Goal: Information Seeking & Learning: Learn about a topic

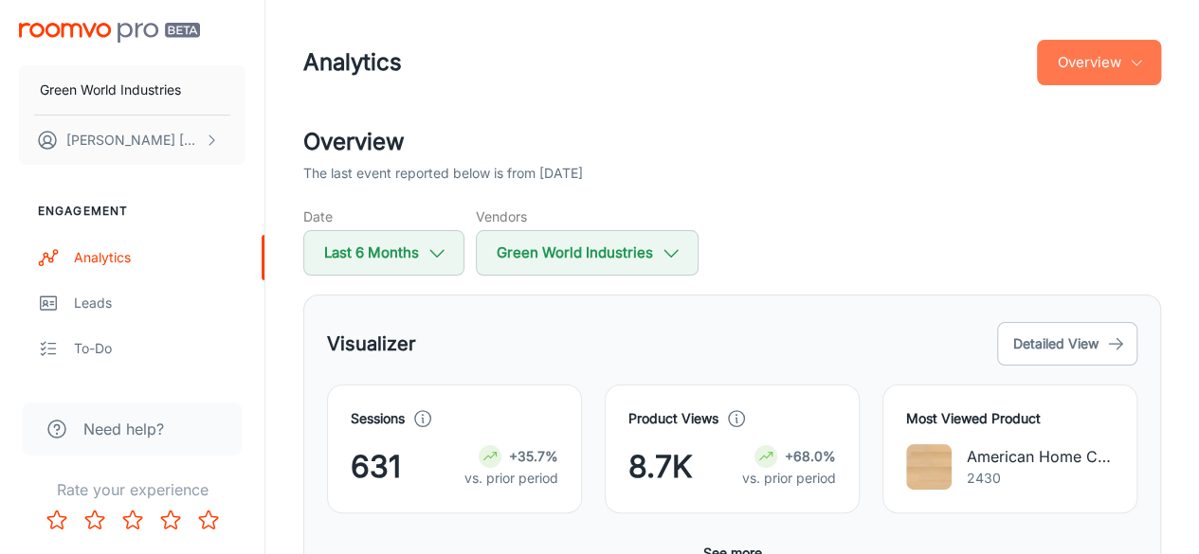
click at [1136, 75] on button "Overview" at bounding box center [1099, 62] width 124 height 45
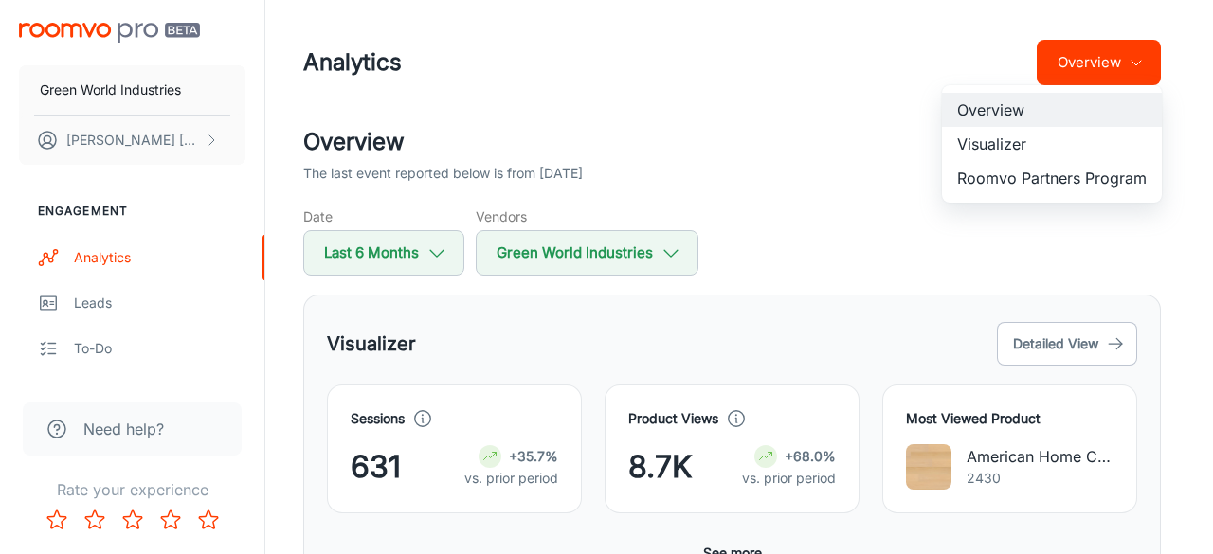
click at [1010, 146] on li "Visualizer" at bounding box center [1052, 144] width 220 height 34
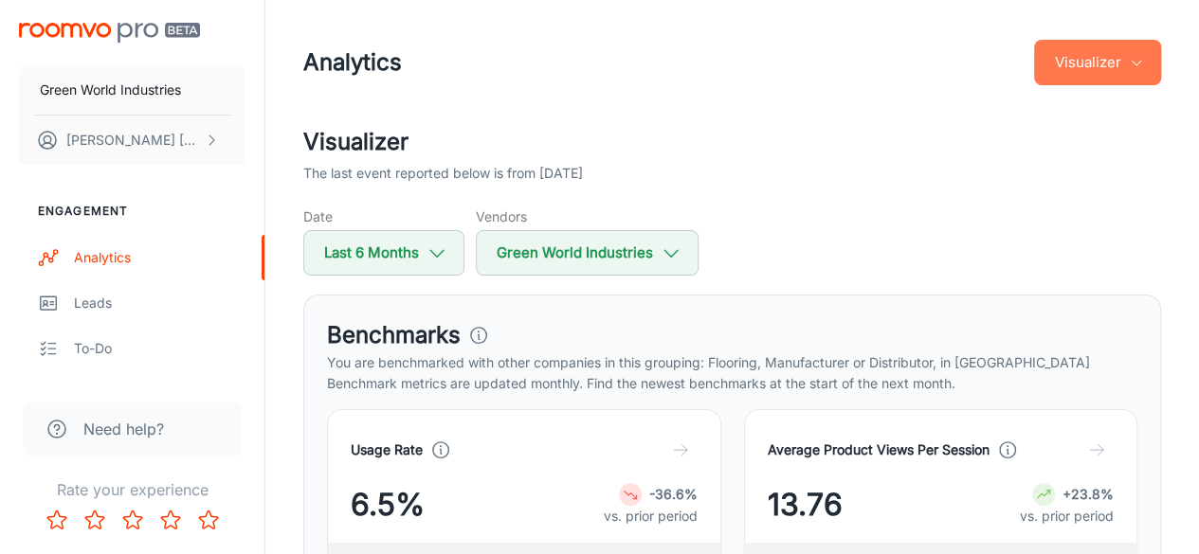
click at [1113, 67] on button "Visualizer" at bounding box center [1097, 62] width 127 height 45
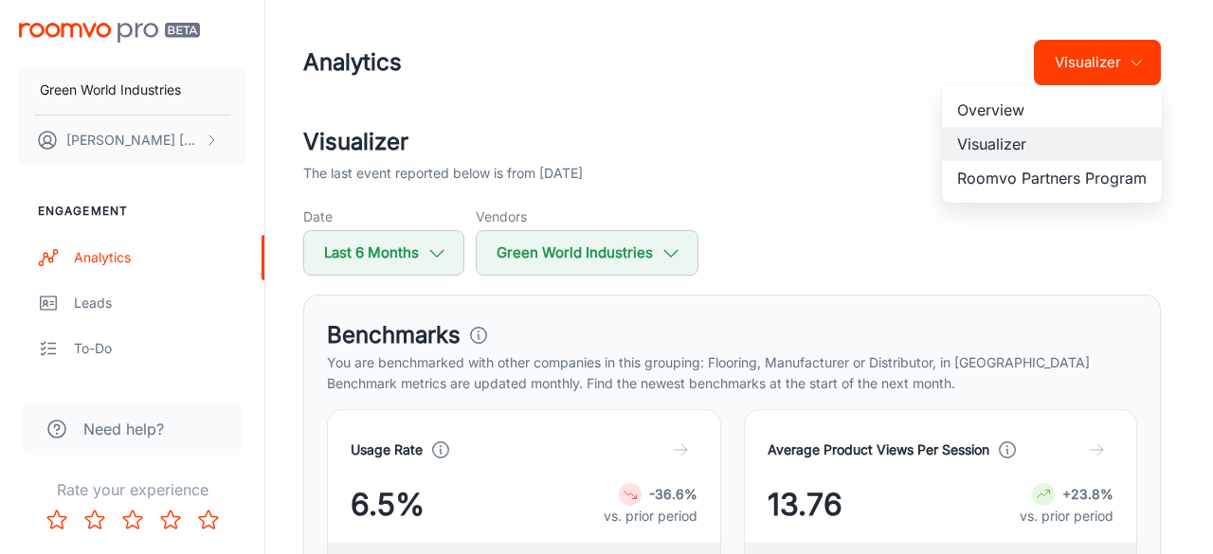
click at [1067, 180] on li "Roomvo Partners Program" at bounding box center [1052, 178] width 220 height 34
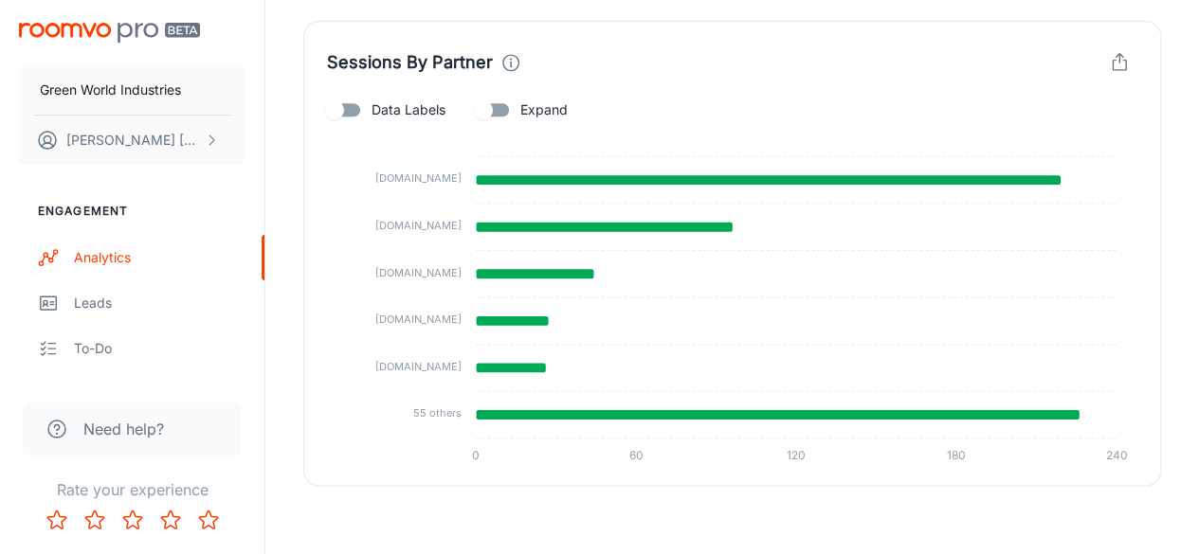
scroll to position [1082, 0]
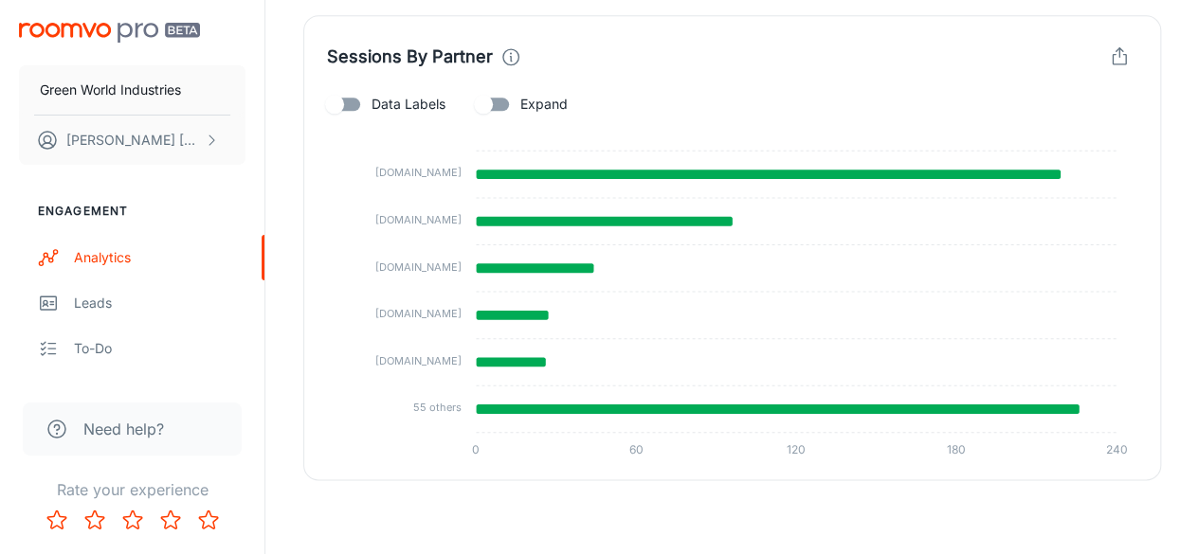
click at [517, 101] on input "Expand" at bounding box center [483, 104] width 108 height 36
checkbox input "true"
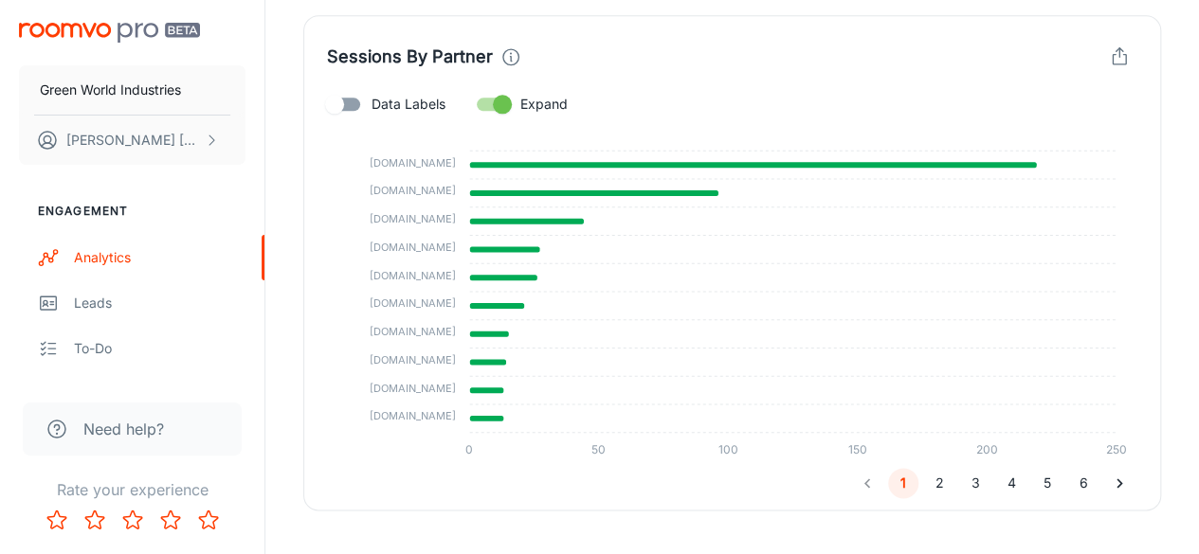
drag, startPoint x: 431, startPoint y: 249, endPoint x: 429, endPoint y: 331, distance: 81.5
click at [429, 331] on g "[DOMAIN_NAME] [DOMAIN_NAME] [DOMAIN_NAME] [DOMAIN_NAME] [DOMAIN_NAME] [DOMAIN_N…" at bounding box center [413, 288] width 86 height 267
click at [940, 486] on button "2" at bounding box center [939, 483] width 30 height 30
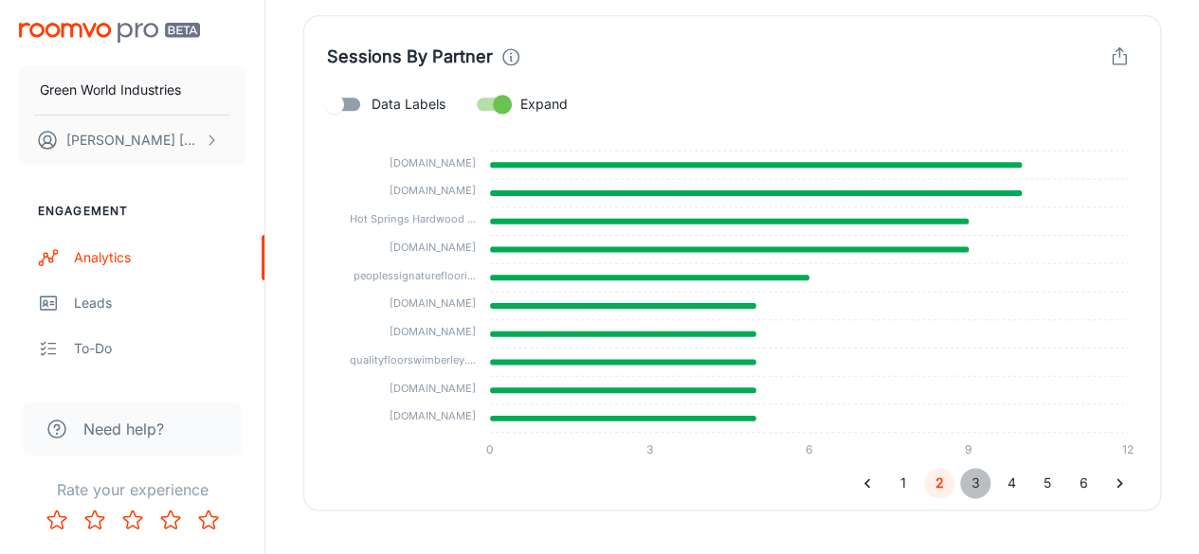
click at [974, 481] on button "3" at bounding box center [975, 483] width 30 height 30
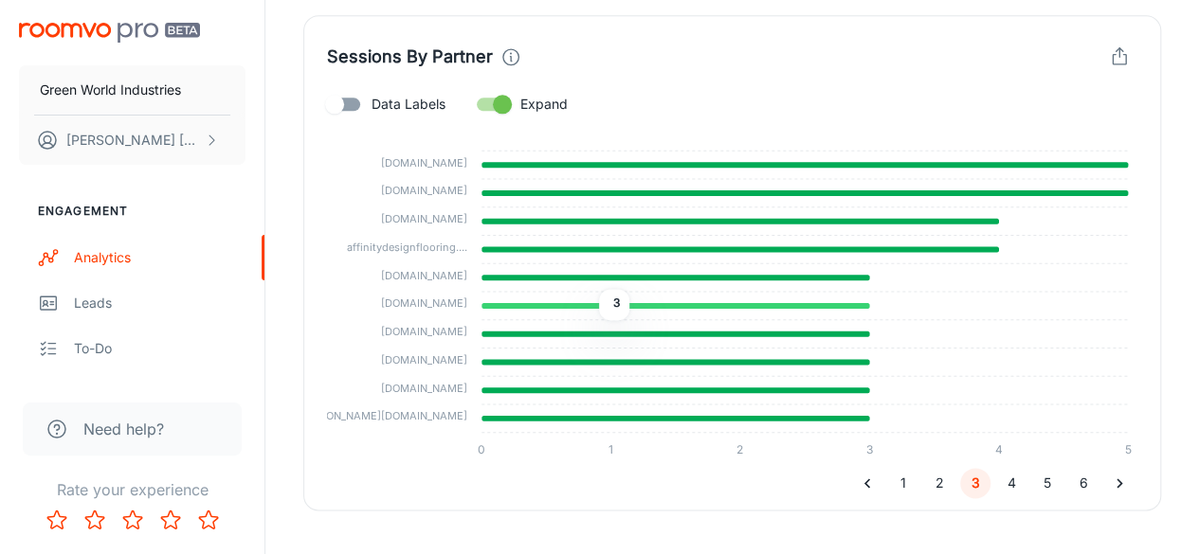
click at [585, 304] on icon at bounding box center [675, 306] width 388 height 6
click at [423, 306] on tspan "[DOMAIN_NAME]" at bounding box center [424, 303] width 86 height 13
click at [1012, 486] on button "4" at bounding box center [1011, 483] width 30 height 30
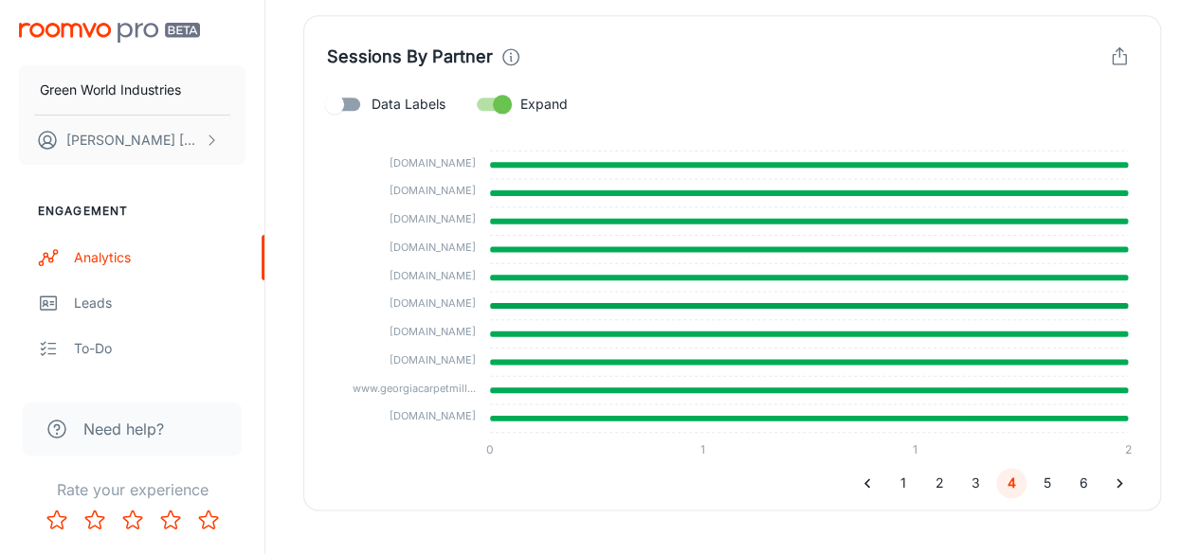
click at [382, 106] on span "Data Labels" at bounding box center [408, 104] width 74 height 21
click at [382, 106] on input "Data Labels" at bounding box center [334, 104] width 108 height 36
checkbox input "true"
click at [1078, 481] on button "6" at bounding box center [1083, 483] width 30 height 30
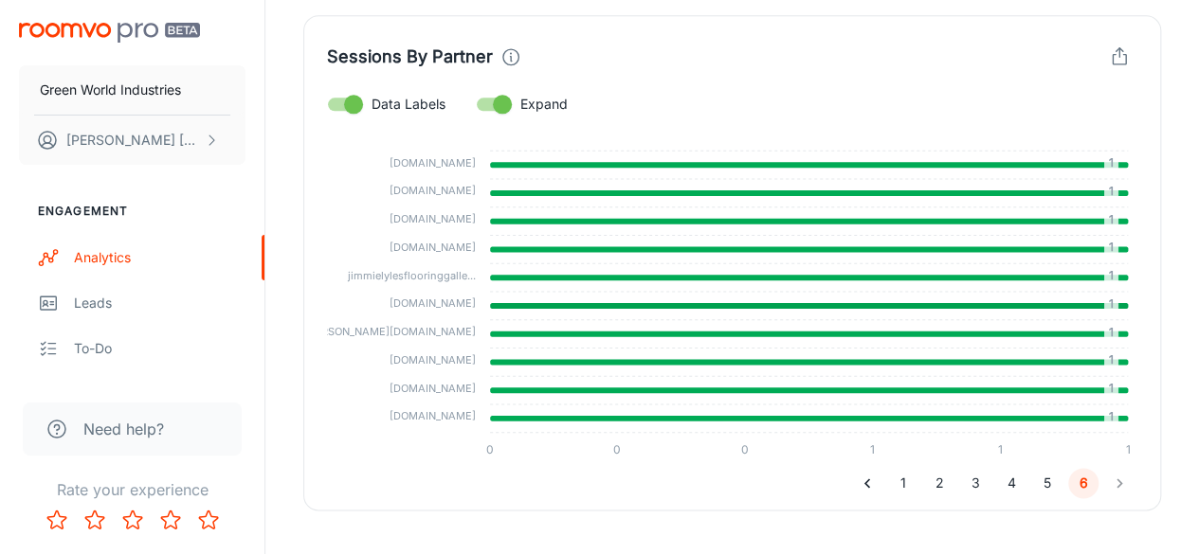
click at [453, 334] on tspan "[PERSON_NAME][DOMAIN_NAME]" at bounding box center [390, 331] width 172 height 13
click at [899, 482] on button "1" at bounding box center [903, 483] width 30 height 30
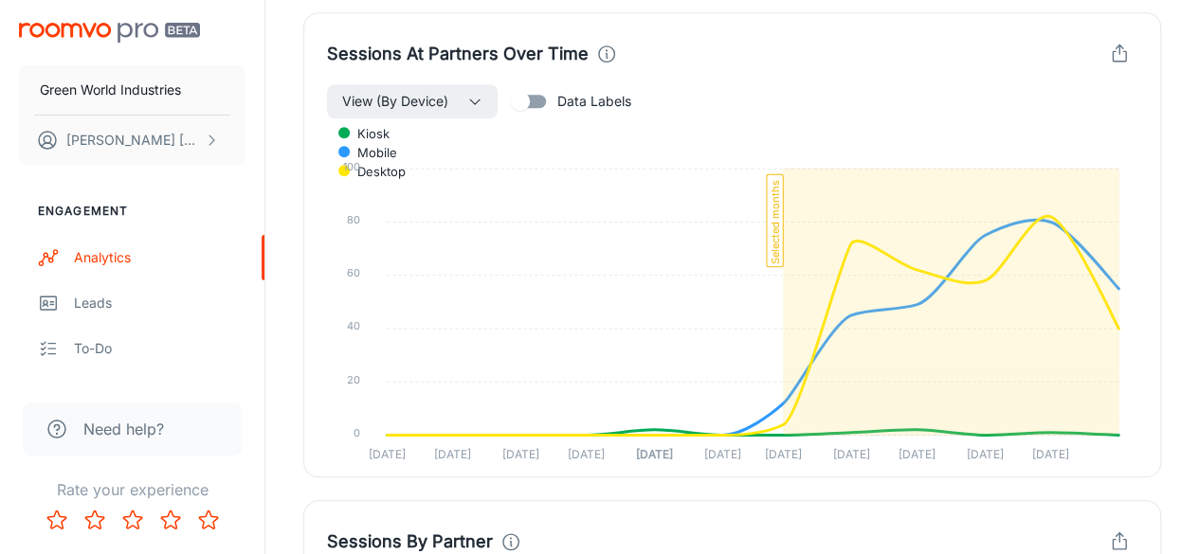
scroll to position [112, 0]
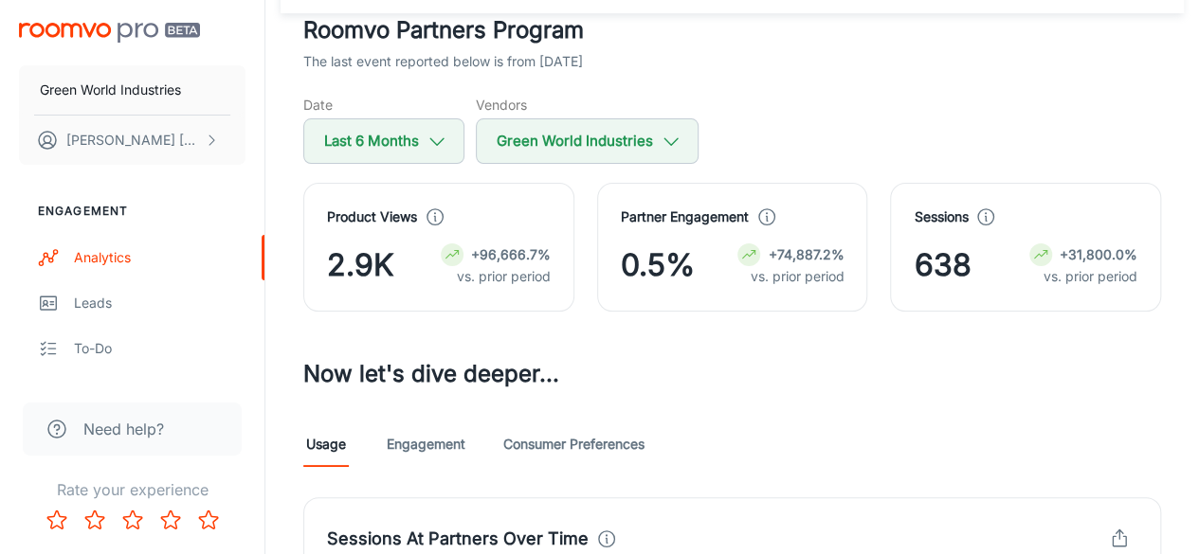
click at [473, 136] on div "Date Last 6 Months Vendors Green World Industries" at bounding box center [732, 129] width 858 height 69
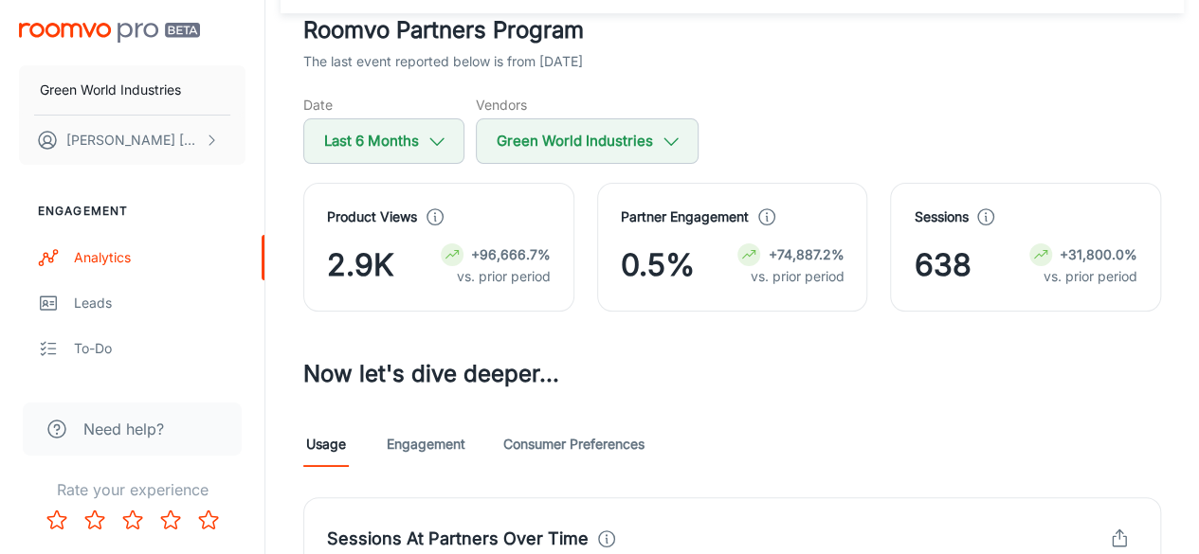
click at [473, 136] on div "Date Last 6 Months Vendors Green World Industries" at bounding box center [732, 129] width 858 height 69
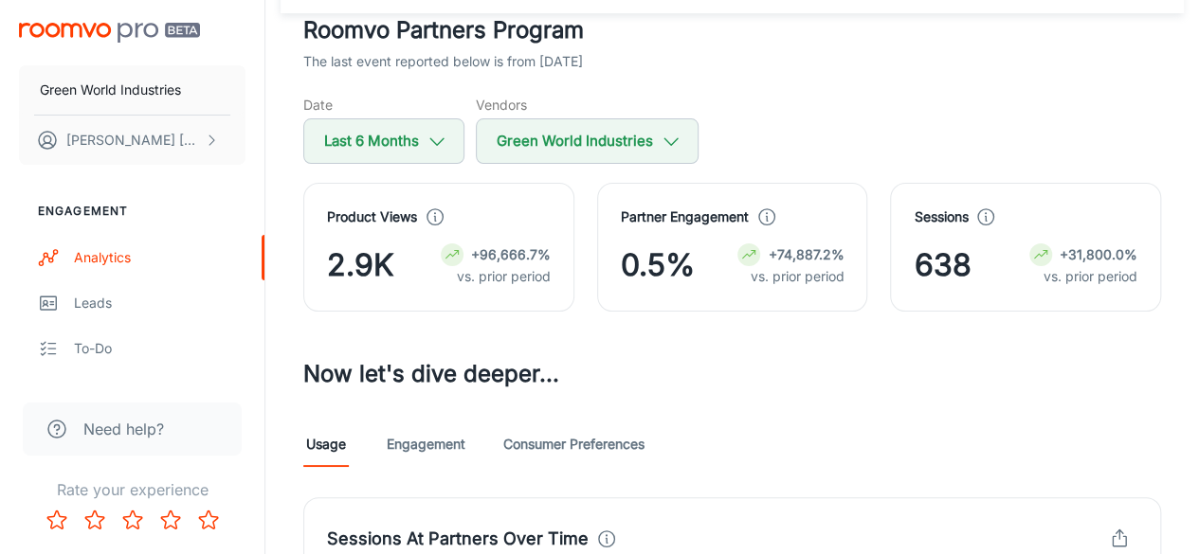
click at [473, 136] on div "Date Last 6 Months Vendors Green World Industries" at bounding box center [732, 129] width 858 height 69
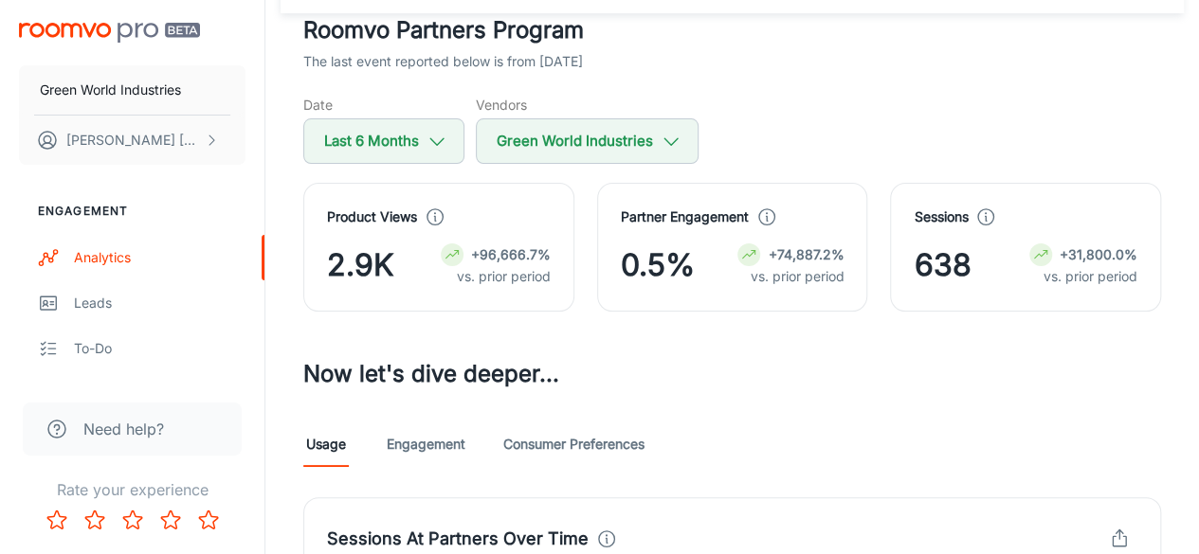
click at [473, 136] on div "Date Last 6 Months Vendors Green World Industries" at bounding box center [732, 129] width 858 height 69
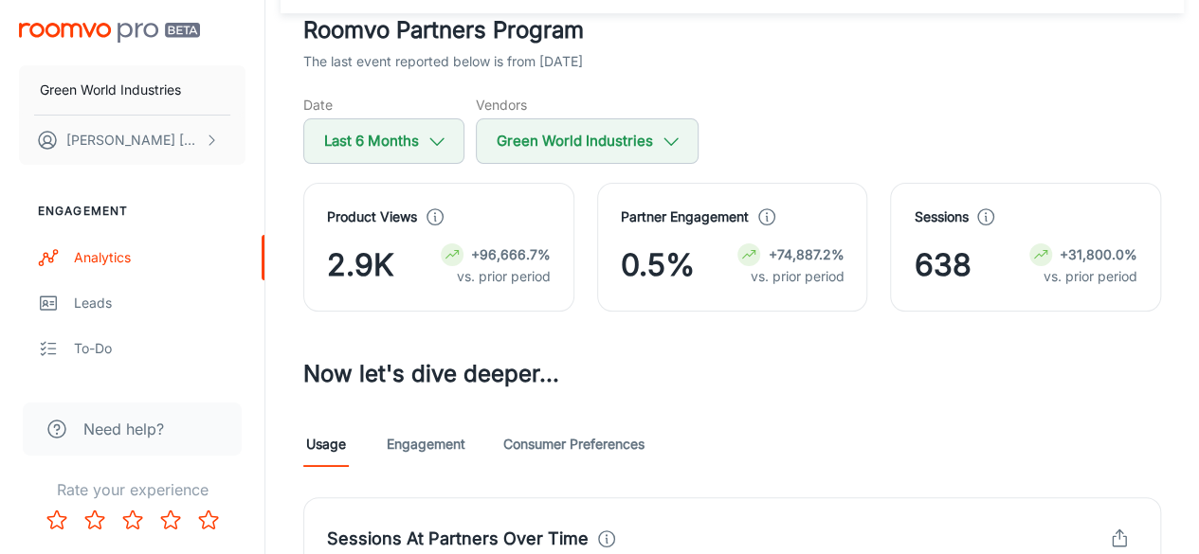
click at [473, 136] on div "Date Last 6 Months Vendors Green World Industries" at bounding box center [732, 129] width 858 height 69
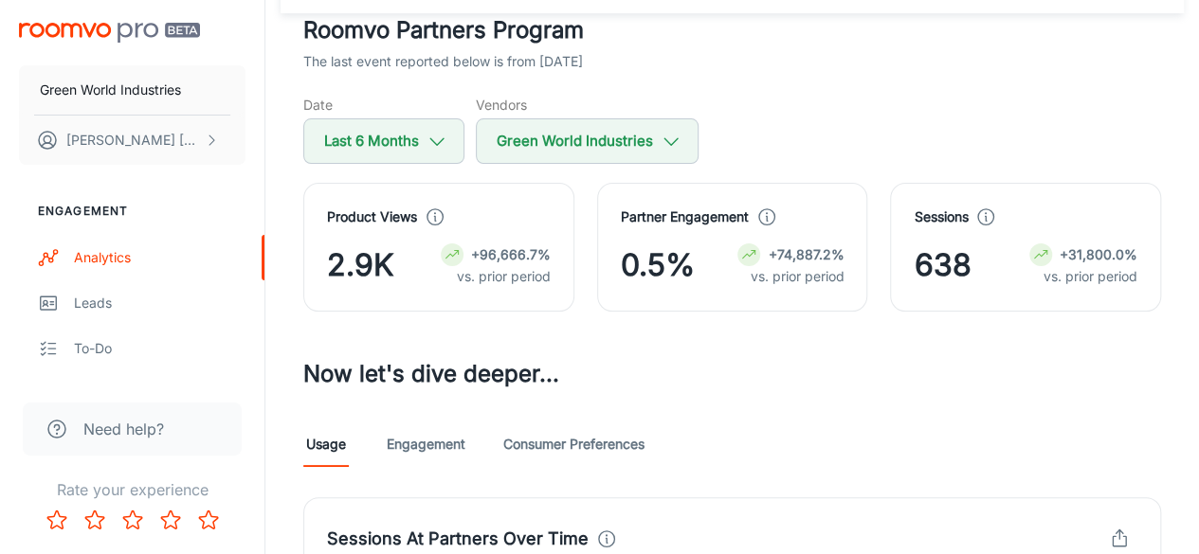
click at [473, 136] on div "Date Last 6 Months Vendors Green World Industries" at bounding box center [732, 129] width 858 height 69
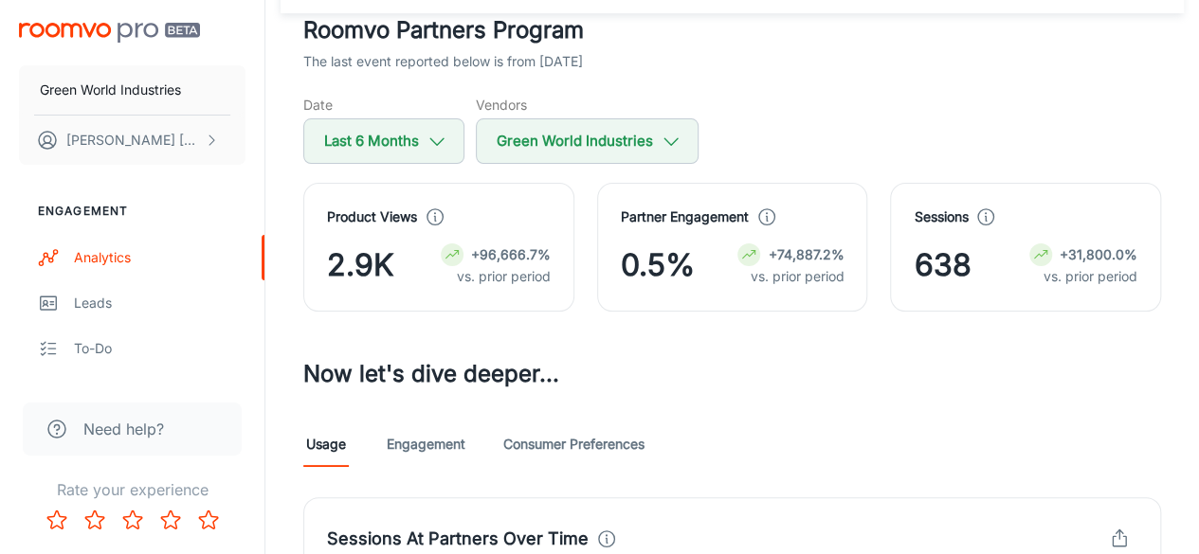
click at [473, 136] on div "Date Last 6 Months Vendors Green World Industries" at bounding box center [732, 129] width 858 height 69
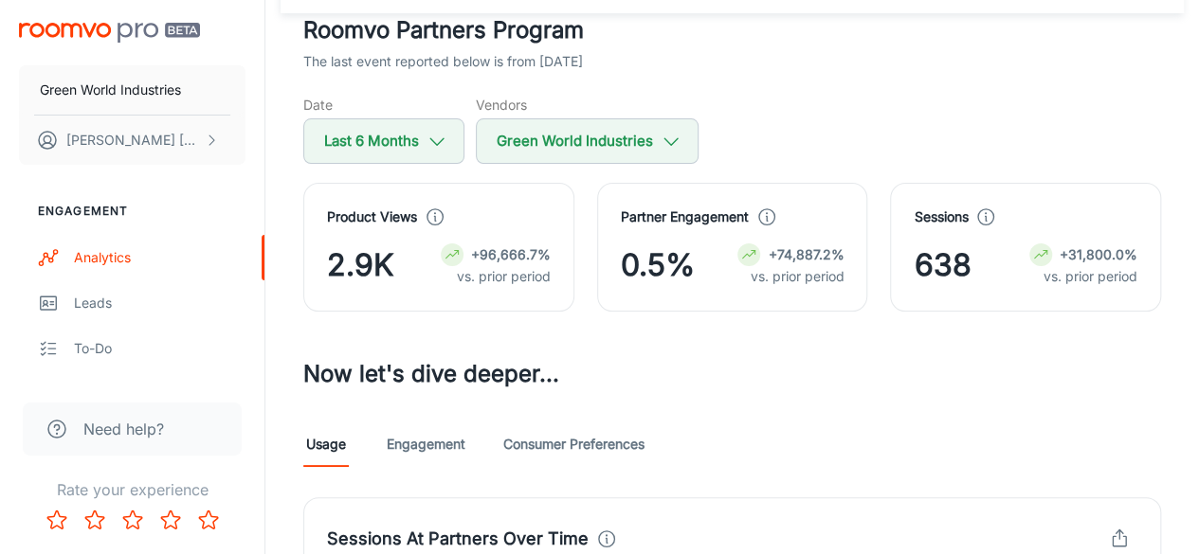
click at [473, 136] on div "Date Last 6 Months Vendors Green World Industries" at bounding box center [732, 129] width 858 height 69
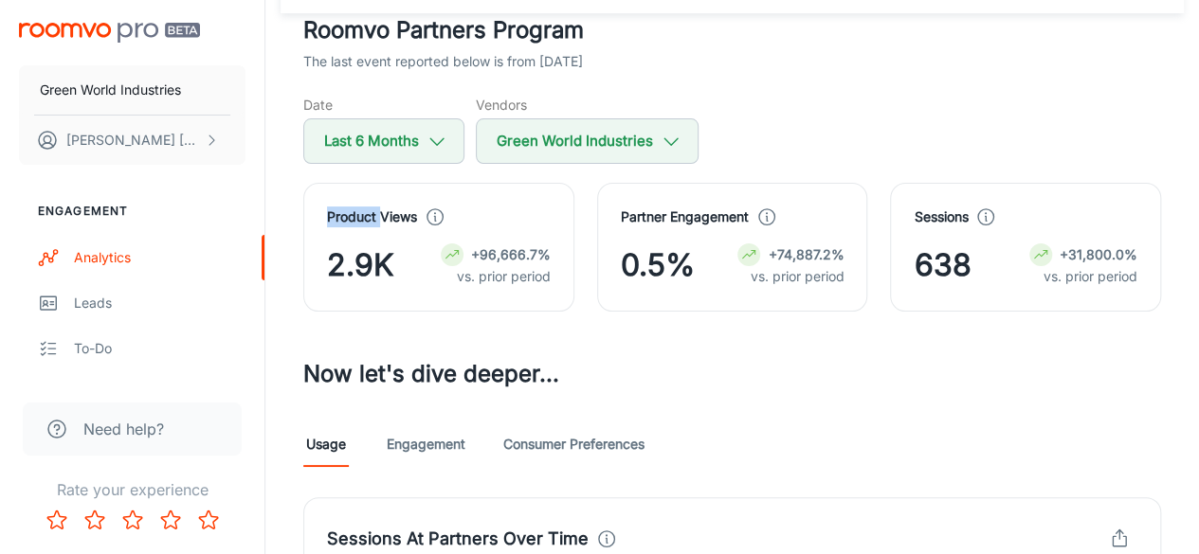
click at [473, 136] on div "Date Last 6 Months Vendors Green World Industries" at bounding box center [732, 129] width 858 height 69
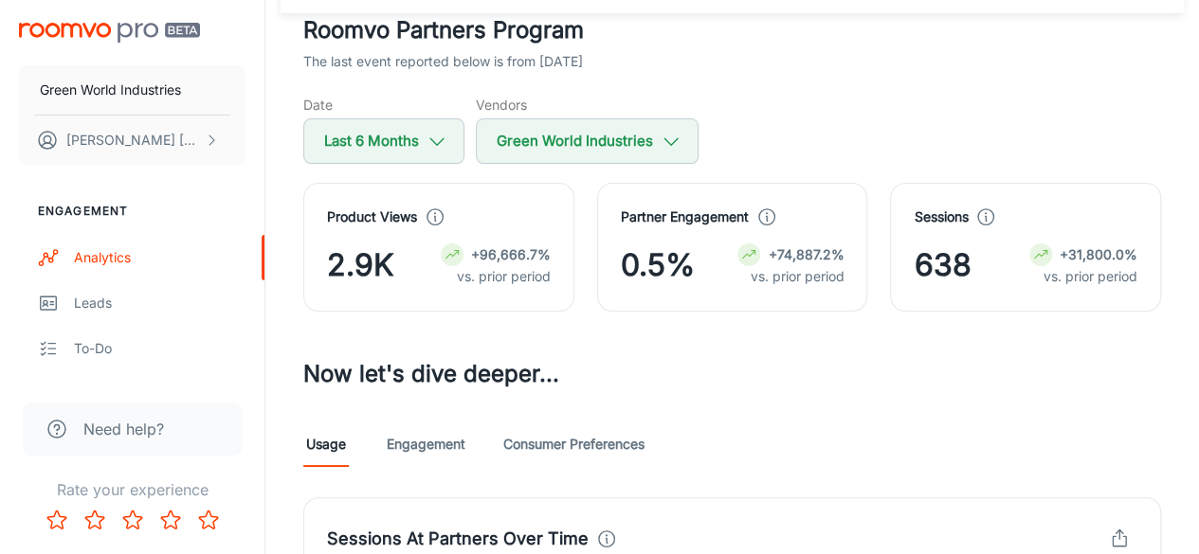
click at [473, 136] on div "Date Last 6 Months Vendors Green World Industries" at bounding box center [732, 129] width 858 height 69
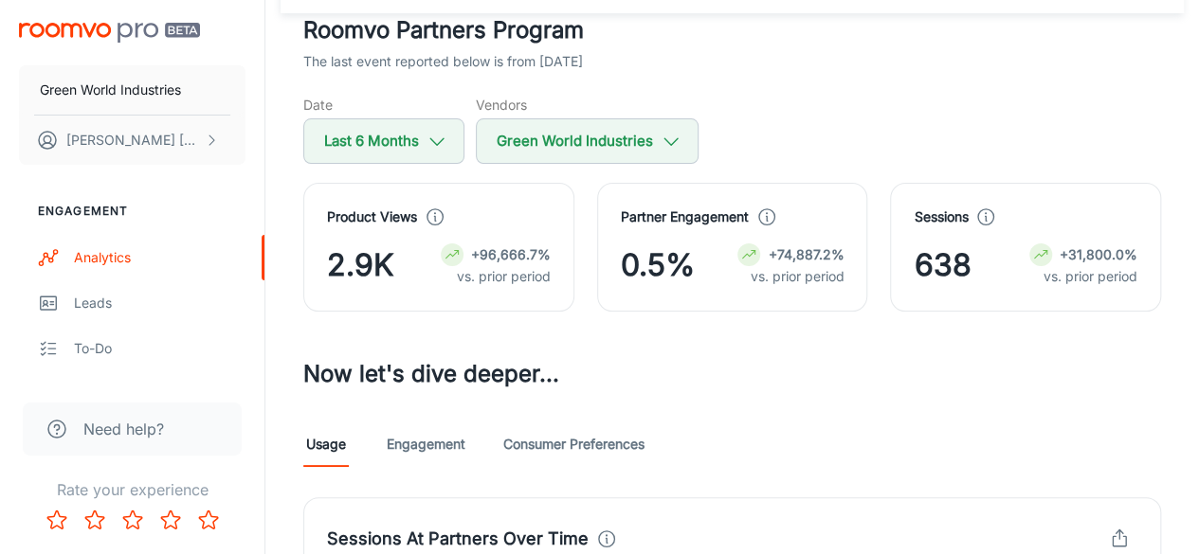
click at [473, 136] on div "Date Last 6 Months Vendors Green World Industries" at bounding box center [732, 129] width 858 height 69
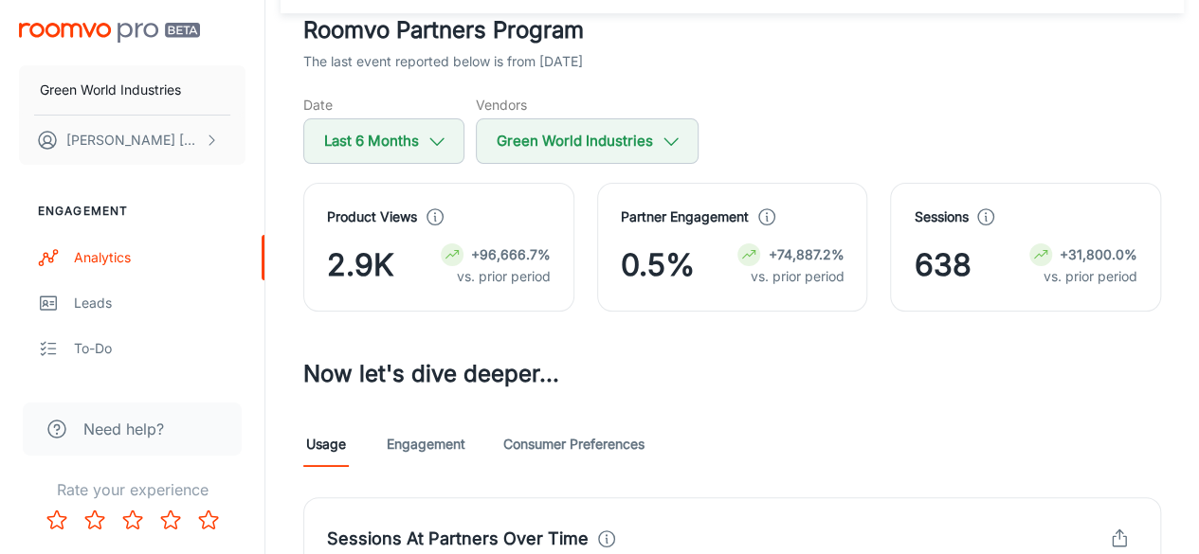
click at [473, 136] on div "Date Last 6 Months Vendors Green World Industries" at bounding box center [732, 129] width 858 height 69
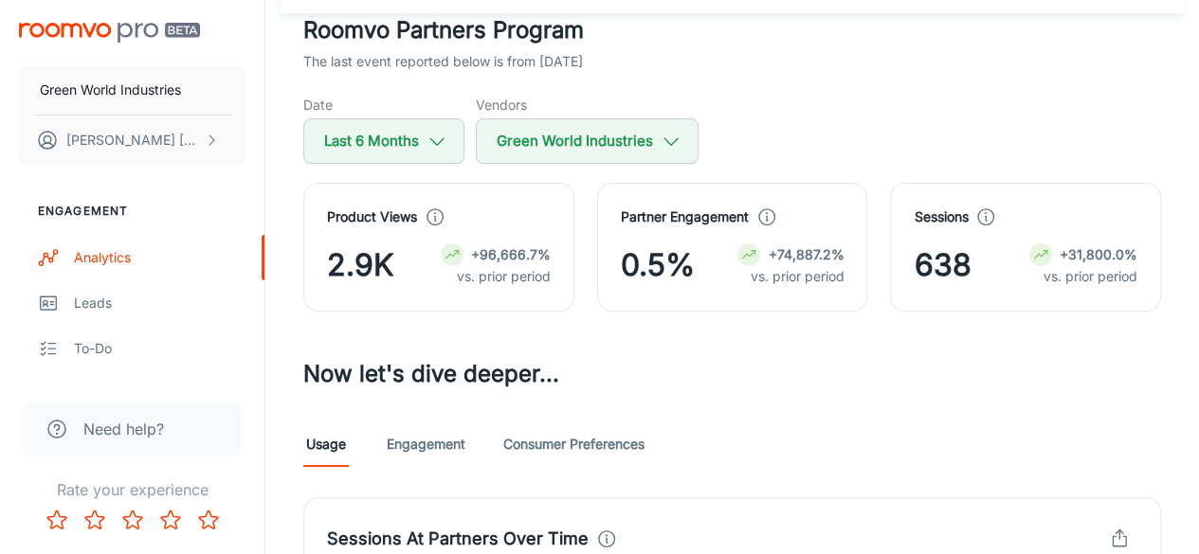
click at [473, 136] on div "Date Last 6 Months Vendors Green World Industries" at bounding box center [732, 129] width 858 height 69
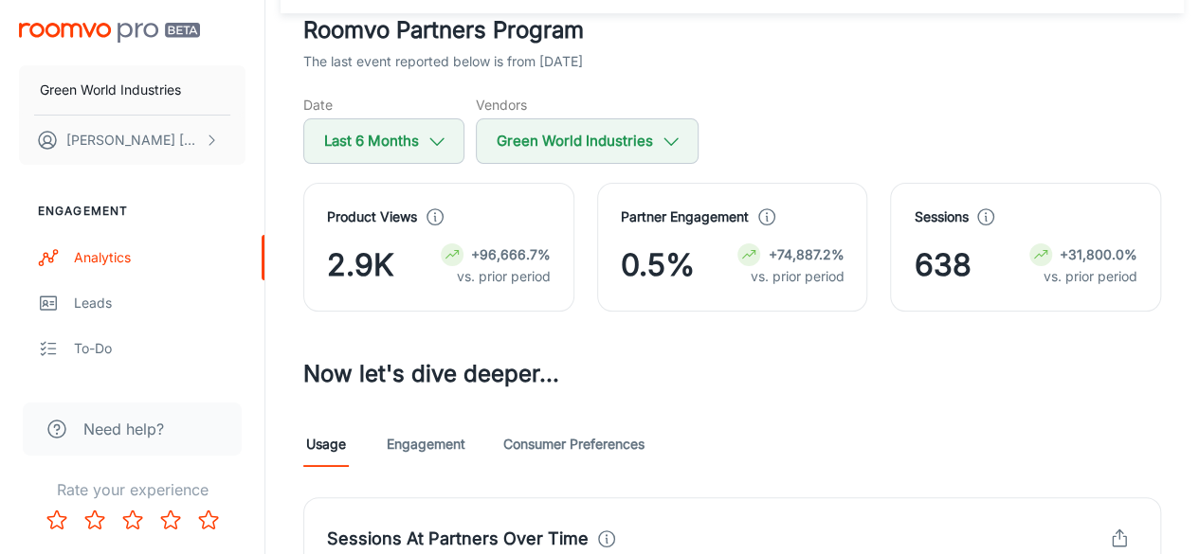
click at [473, 136] on div "Date Last 6 Months Vendors Green World Industries" at bounding box center [732, 129] width 858 height 69
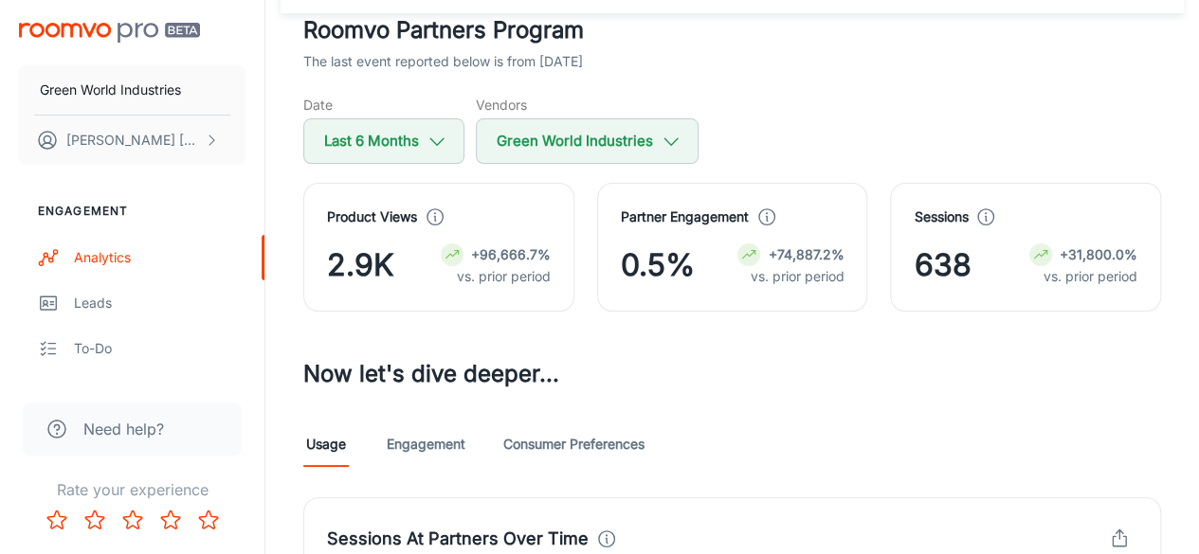
click at [473, 136] on div "Date Last 6 Months Vendors Green World Industries" at bounding box center [732, 129] width 858 height 69
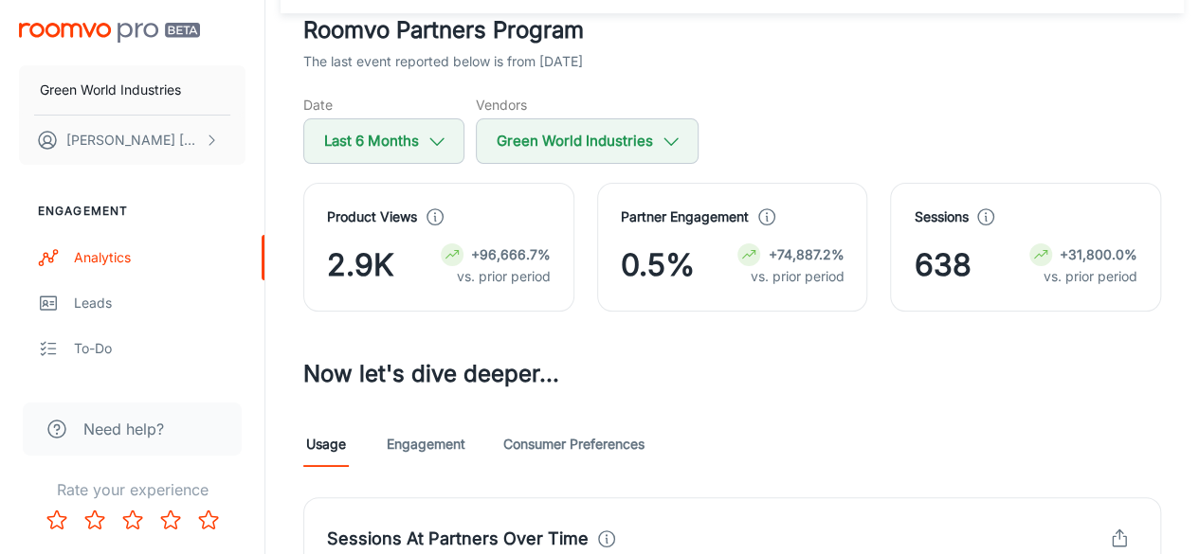
click at [473, 136] on div "Date Last 6 Months Vendors Green World Industries" at bounding box center [732, 129] width 858 height 69
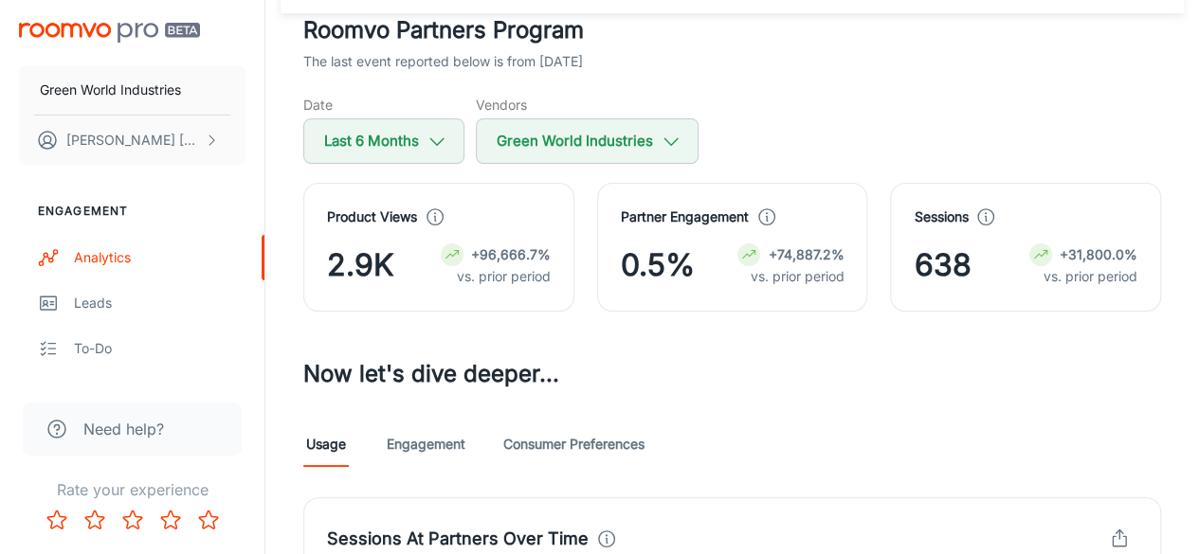
click at [473, 136] on div "Date Last 6 Months Vendors Green World Industries" at bounding box center [732, 129] width 858 height 69
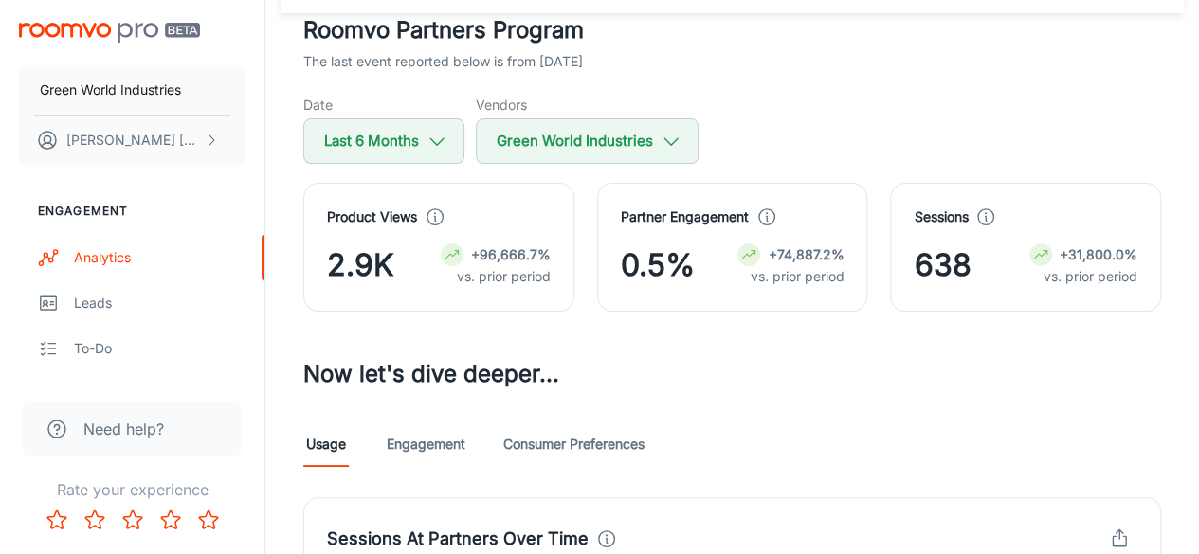
click at [473, 136] on div "Date Last 6 Months Vendors Green World Industries" at bounding box center [732, 129] width 858 height 69
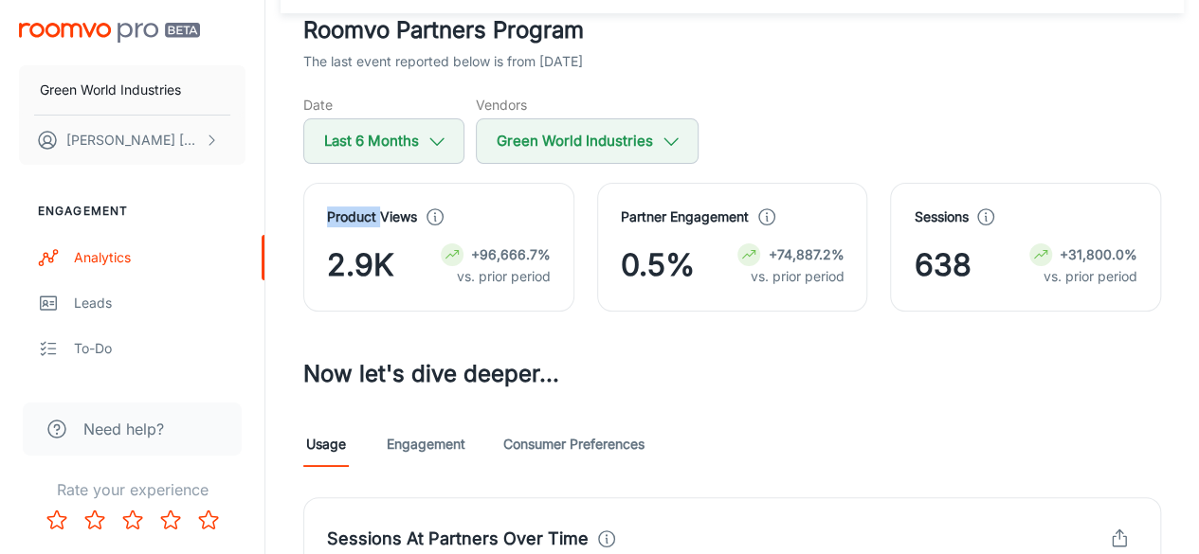
click at [473, 136] on div "Date Last 6 Months Vendors Green World Industries" at bounding box center [732, 129] width 858 height 69
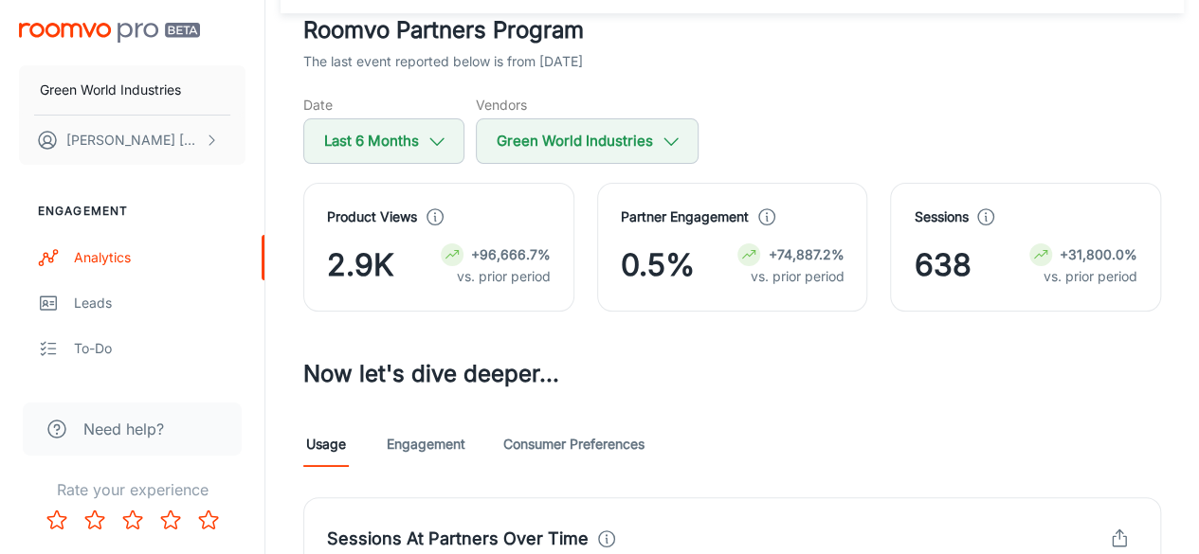
click at [473, 136] on div "Date Last 6 Months Vendors Green World Industries" at bounding box center [732, 129] width 858 height 69
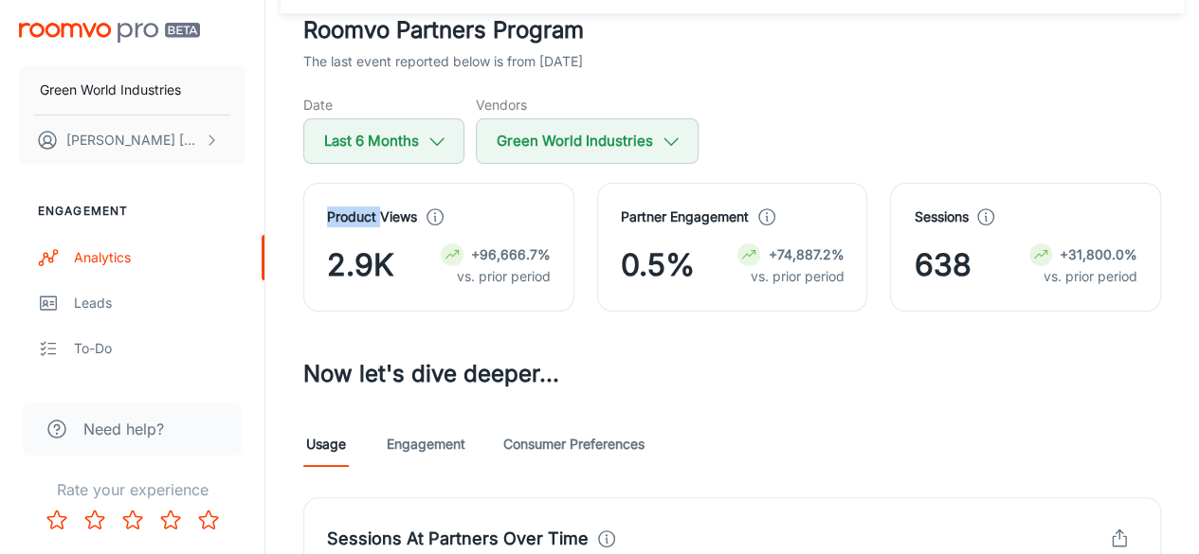
click at [473, 136] on div "Date Last 6 Months Vendors Green World Industries" at bounding box center [732, 129] width 858 height 69
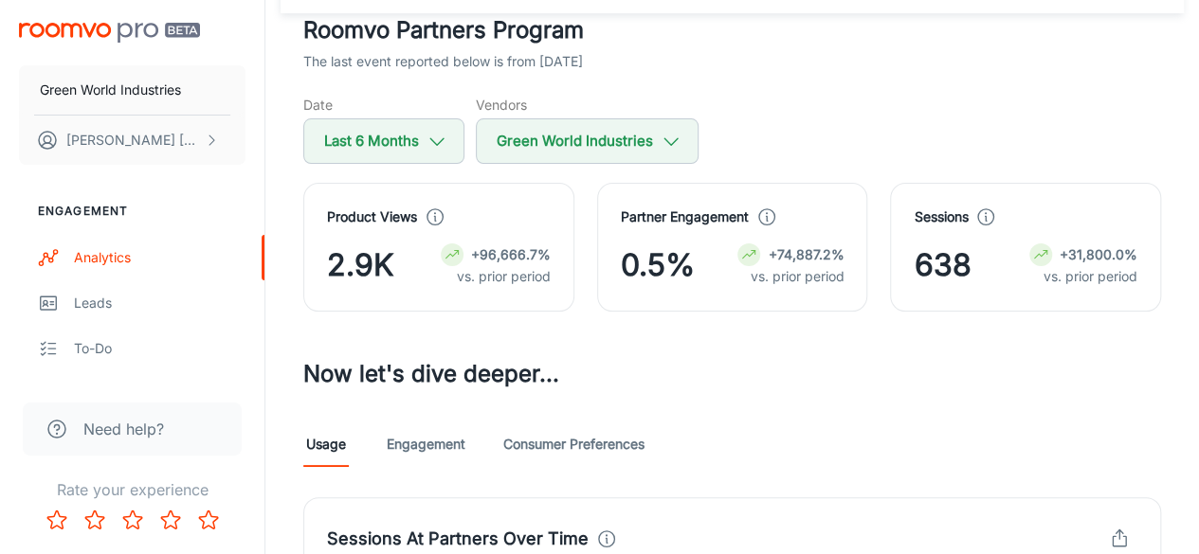
click at [473, 136] on div "Date Last 6 Months Vendors Green World Industries" at bounding box center [732, 129] width 858 height 69
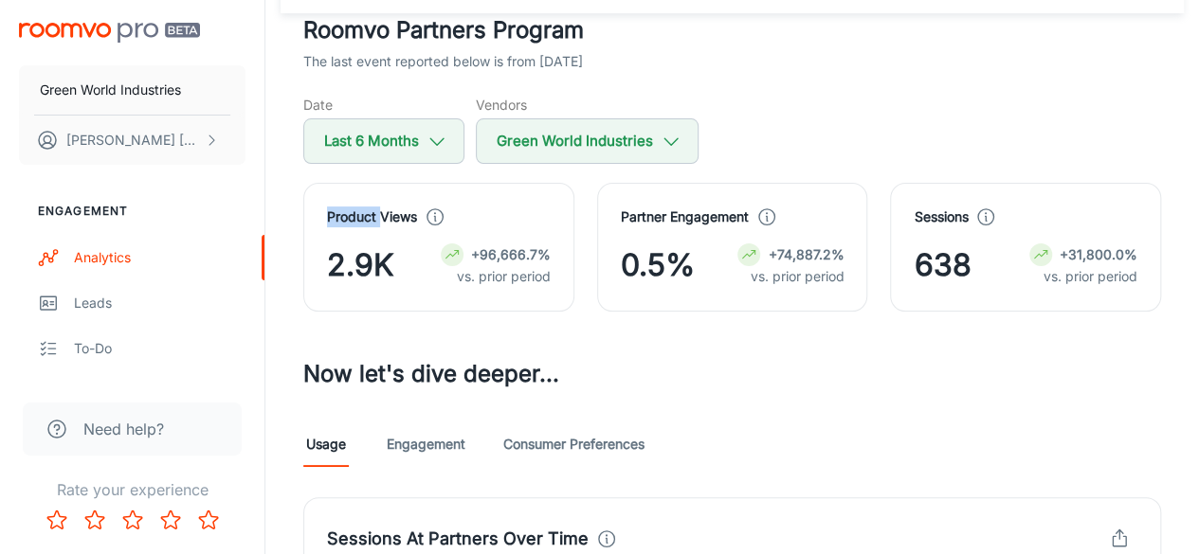
click at [473, 136] on div "Date Last 6 Months Vendors Green World Industries" at bounding box center [732, 129] width 858 height 69
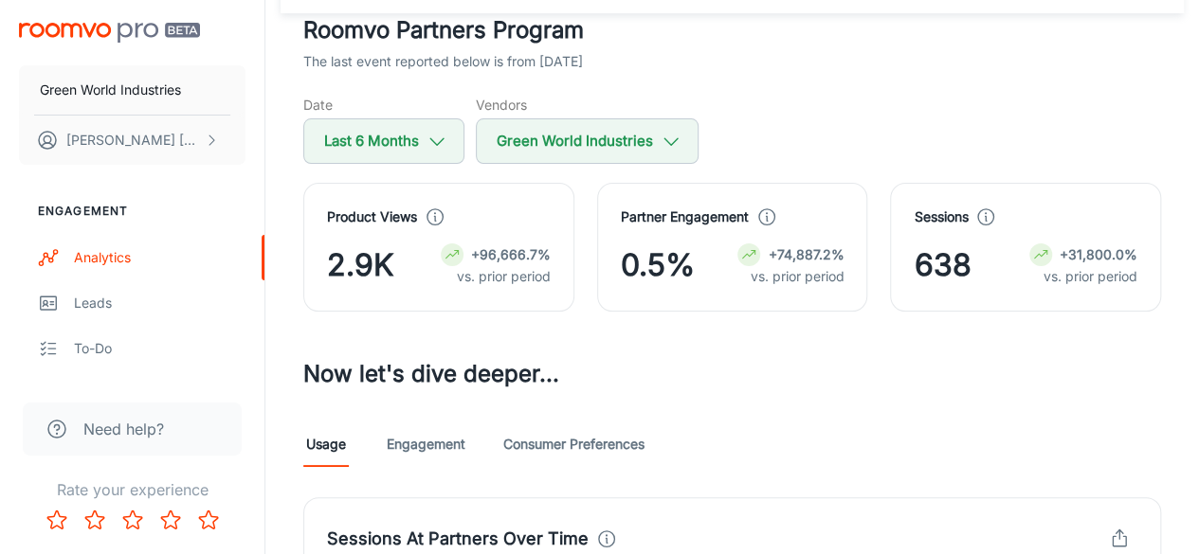
click at [473, 136] on div "Date Last 6 Months Vendors Green World Industries" at bounding box center [732, 129] width 858 height 69
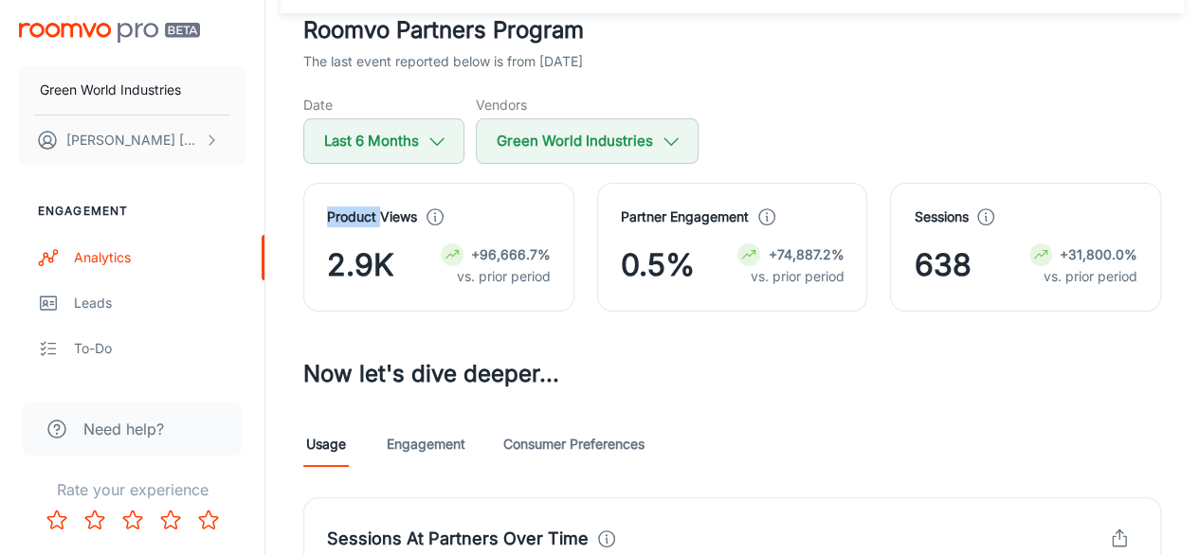
click at [473, 136] on div "Date Last 6 Months Vendors Green World Industries" at bounding box center [732, 129] width 858 height 69
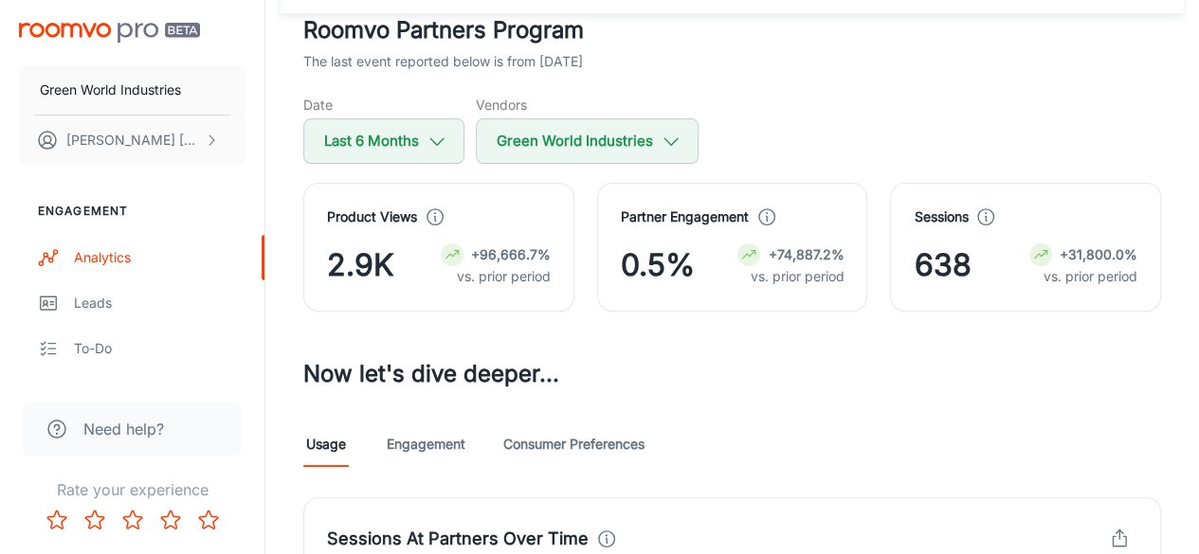
click at [473, 136] on div "Date Last 6 Months Vendors Green World Industries" at bounding box center [732, 129] width 858 height 69
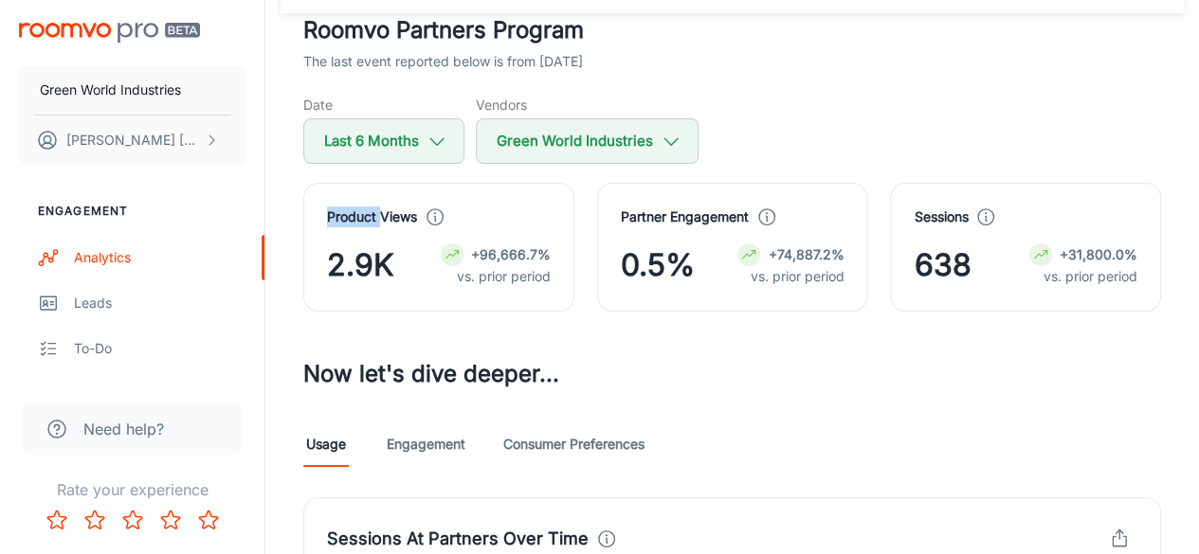
click at [473, 136] on div "Date Last 6 Months Vendors Green World Industries" at bounding box center [732, 129] width 858 height 69
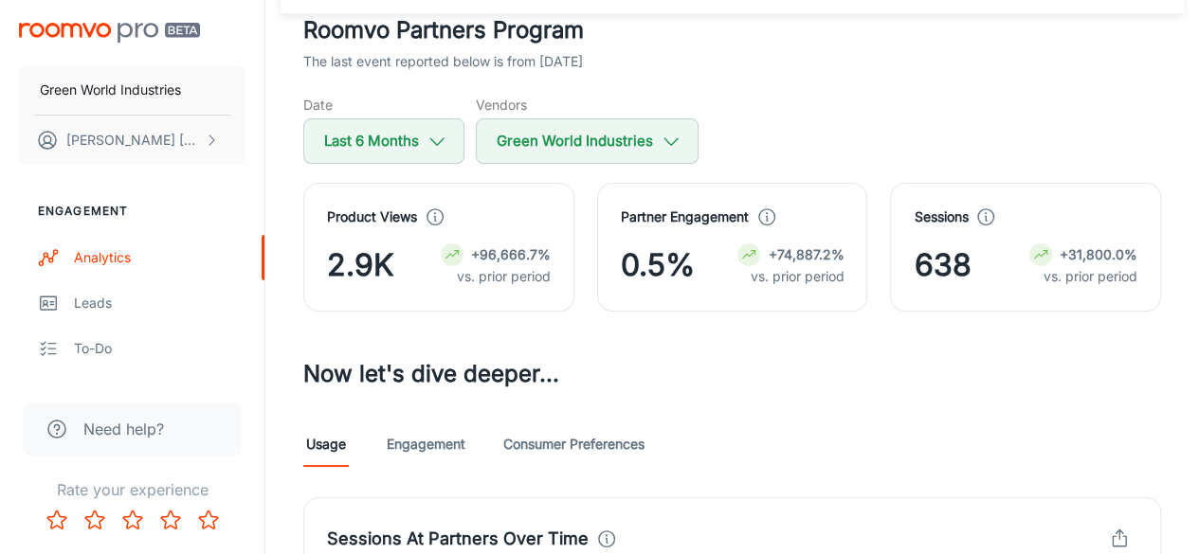
click at [473, 136] on div "Date Last 6 Months Vendors Green World Industries" at bounding box center [732, 129] width 858 height 69
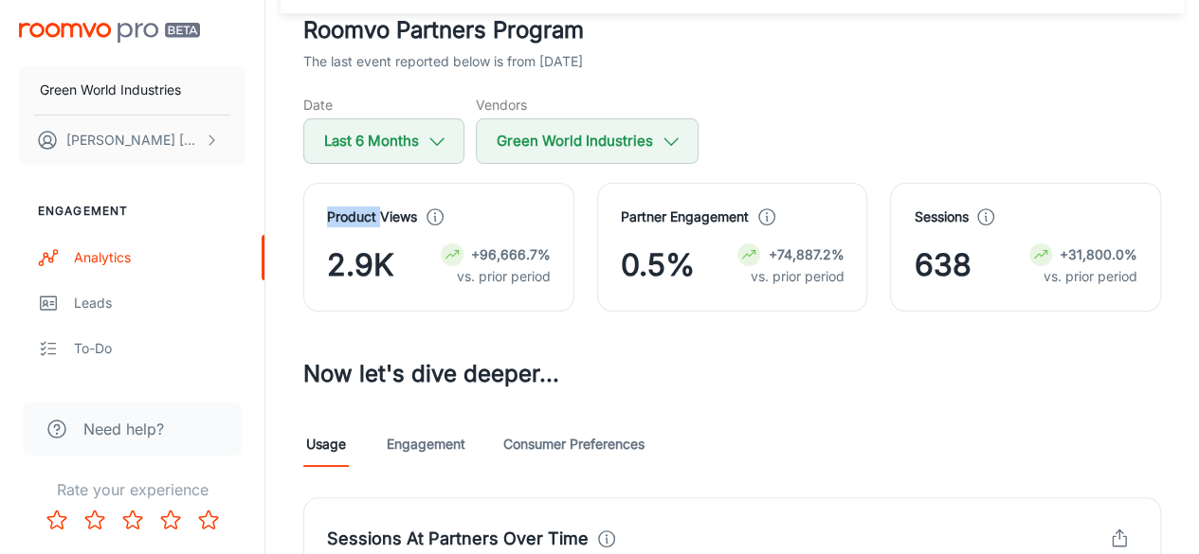
click at [473, 136] on div "Date Last 6 Months Vendors Green World Industries" at bounding box center [732, 129] width 858 height 69
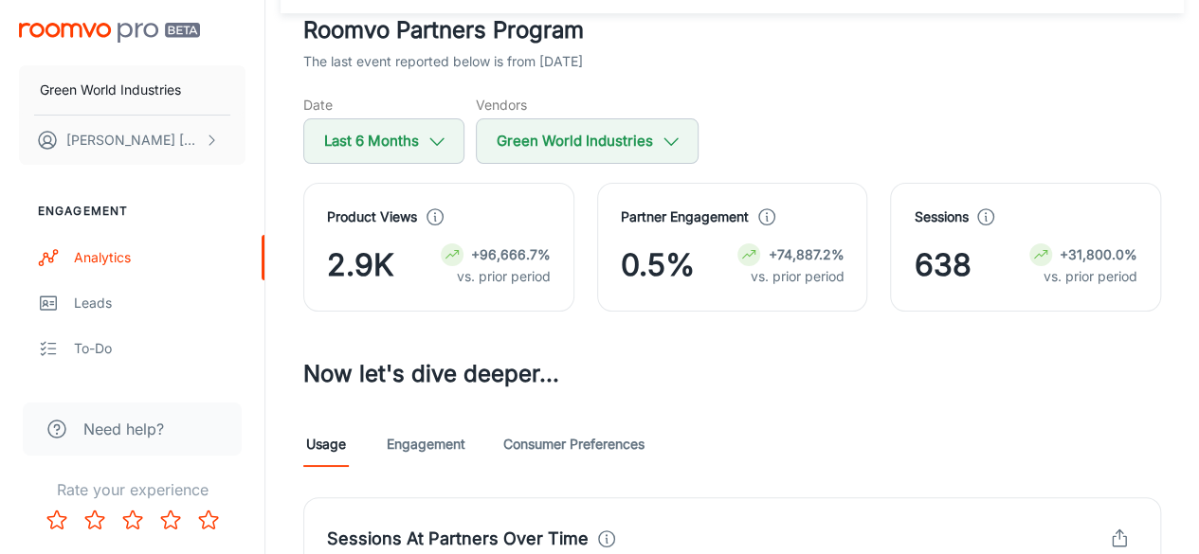
click at [473, 136] on div "Date Last 6 Months Vendors Green World Industries" at bounding box center [732, 129] width 858 height 69
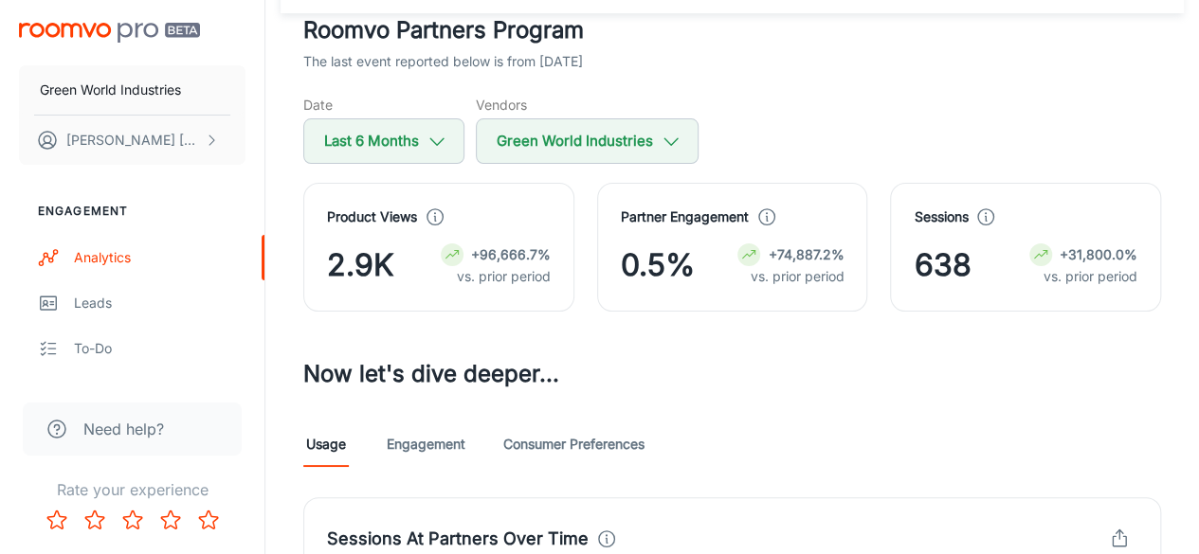
click at [473, 136] on div "Date Last 6 Months Vendors Green World Industries" at bounding box center [732, 129] width 858 height 69
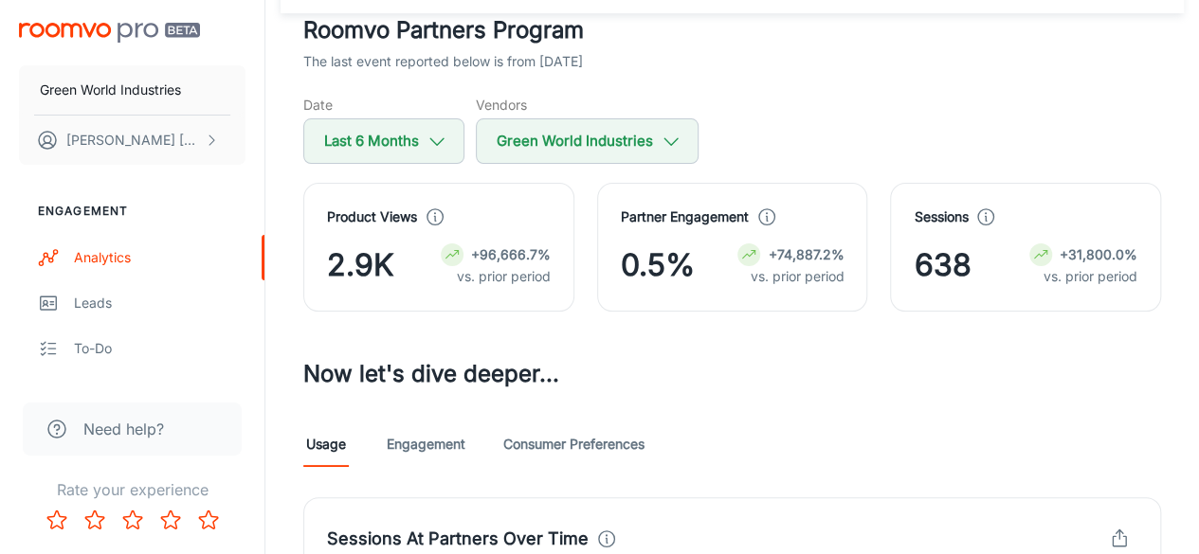
click at [473, 136] on div "Date Last 6 Months Vendors Green World Industries" at bounding box center [732, 129] width 858 height 69
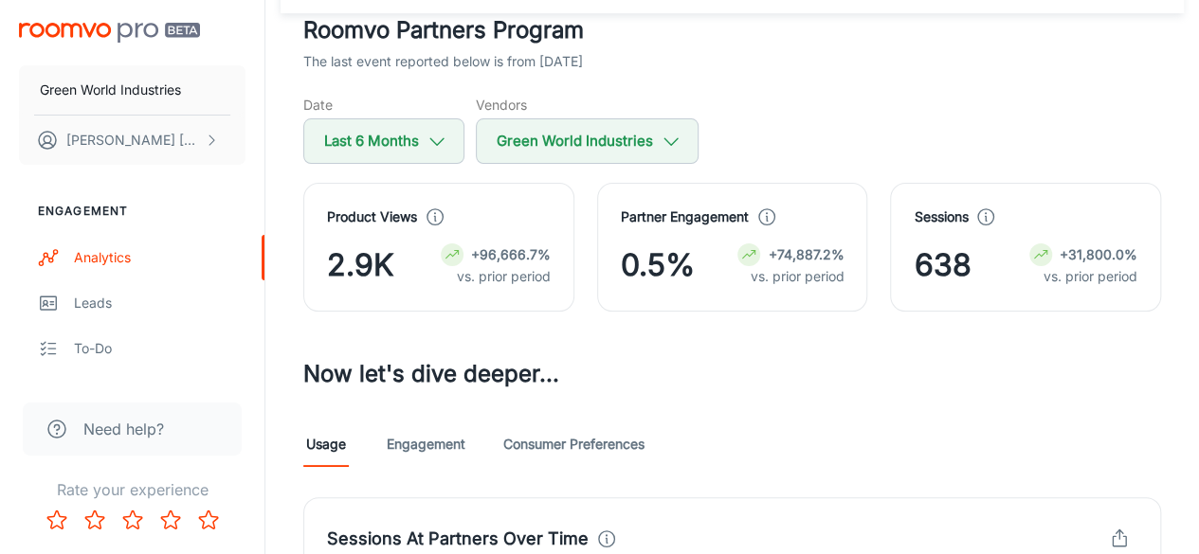
click at [473, 136] on div "Date Last 6 Months Vendors Green World Industries" at bounding box center [732, 129] width 858 height 69
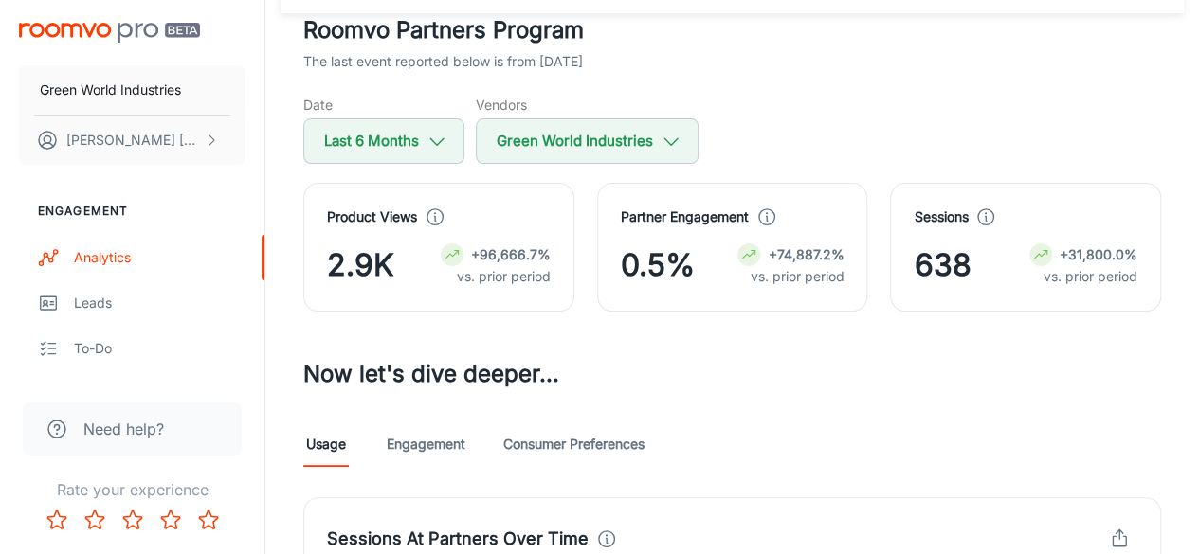
click at [473, 136] on div "Date Last 6 Months Vendors Green World Industries" at bounding box center [732, 129] width 858 height 69
